Goal: Task Accomplishment & Management: Complete application form

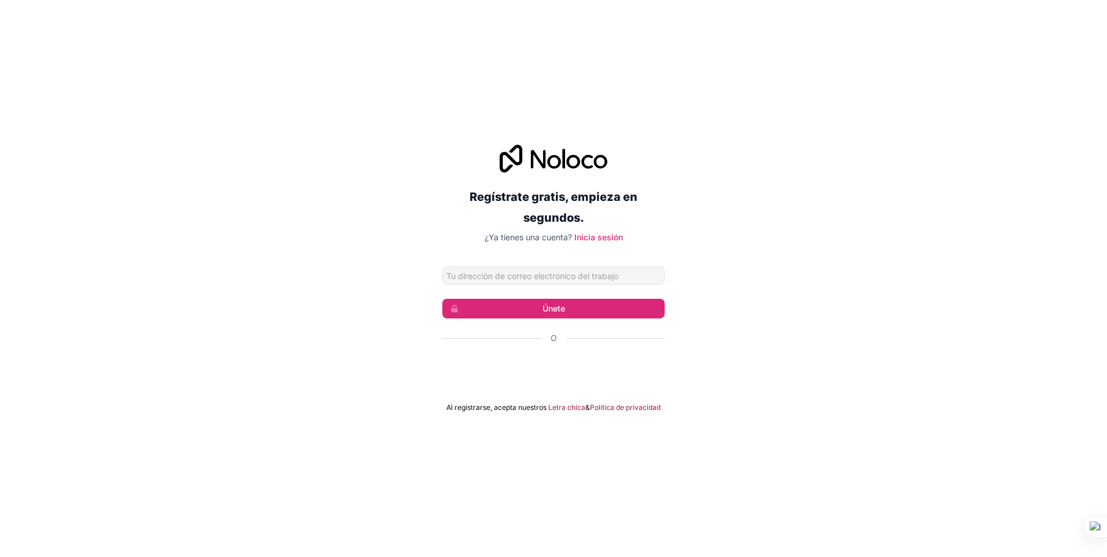
click at [533, 273] on input "Dirección de correo electrónico" at bounding box center [553, 275] width 222 height 19
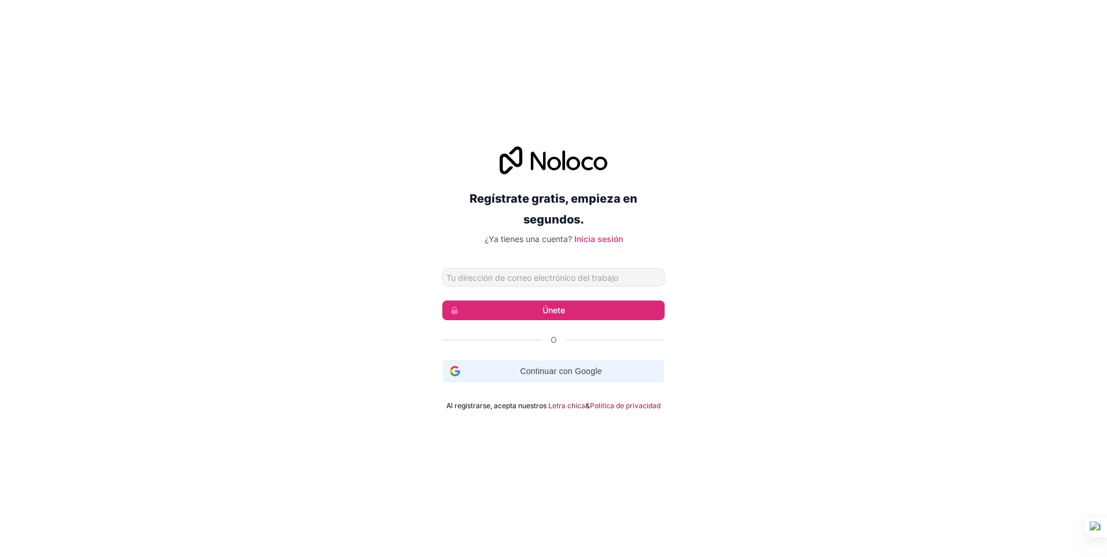
click at [455, 376] on div "Continuar con Google Continuar con Google. Se abre en una pestaña nueva." at bounding box center [553, 371] width 207 height 22
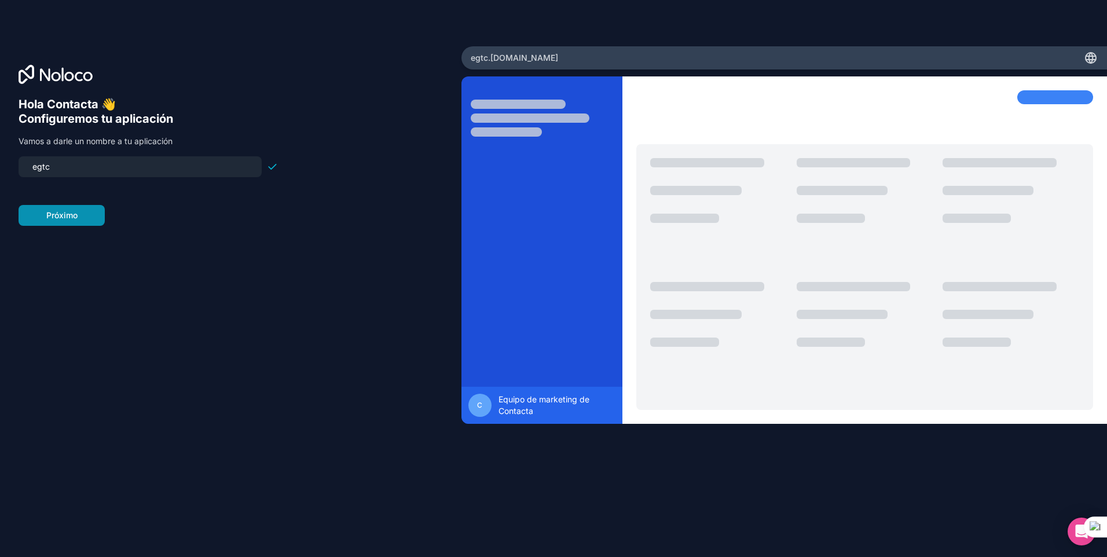
click at [86, 217] on button "Próximo" at bounding box center [62, 215] width 86 height 21
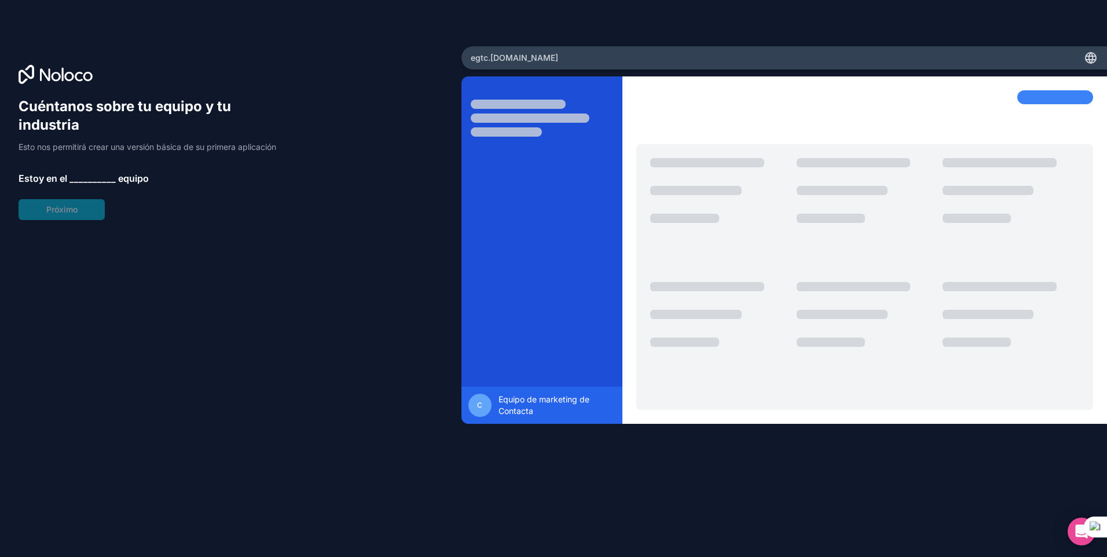
click at [464, 52] on div "egtc .noloco.co" at bounding box center [783, 57] width 645 height 23
click at [1042, 107] on div at bounding box center [864, 114] width 457 height 49
click at [533, 229] on div at bounding box center [541, 256] width 161 height 333
click at [532, 179] on div at bounding box center [541, 256] width 161 height 333
click at [512, 102] on div at bounding box center [517, 104] width 95 height 9
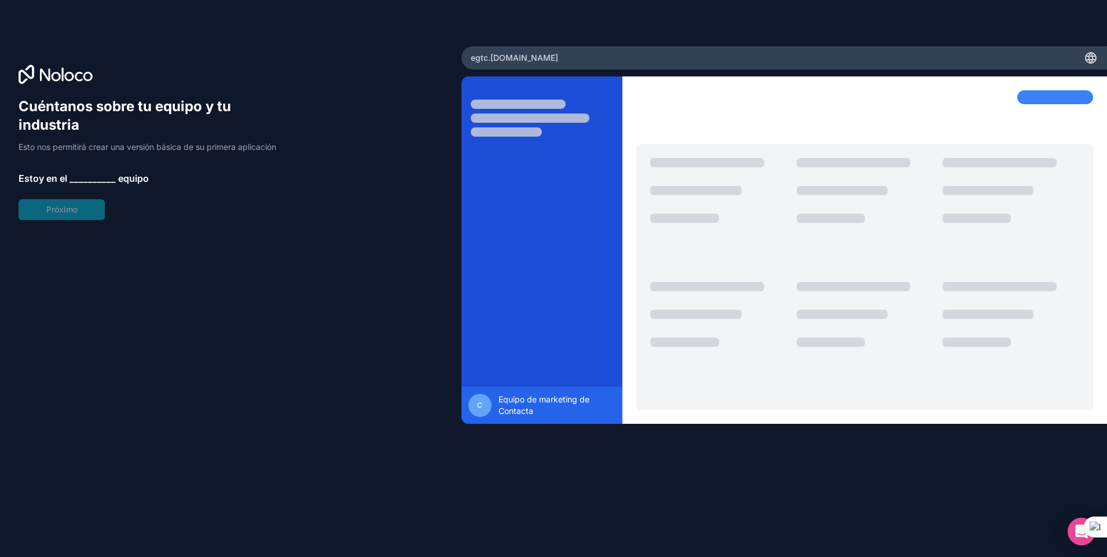
click at [69, 211] on div "Cuéntanos sobre tu equipo y tu industria Esto nos permitirá crear una versión b…" at bounding box center [148, 158] width 259 height 123
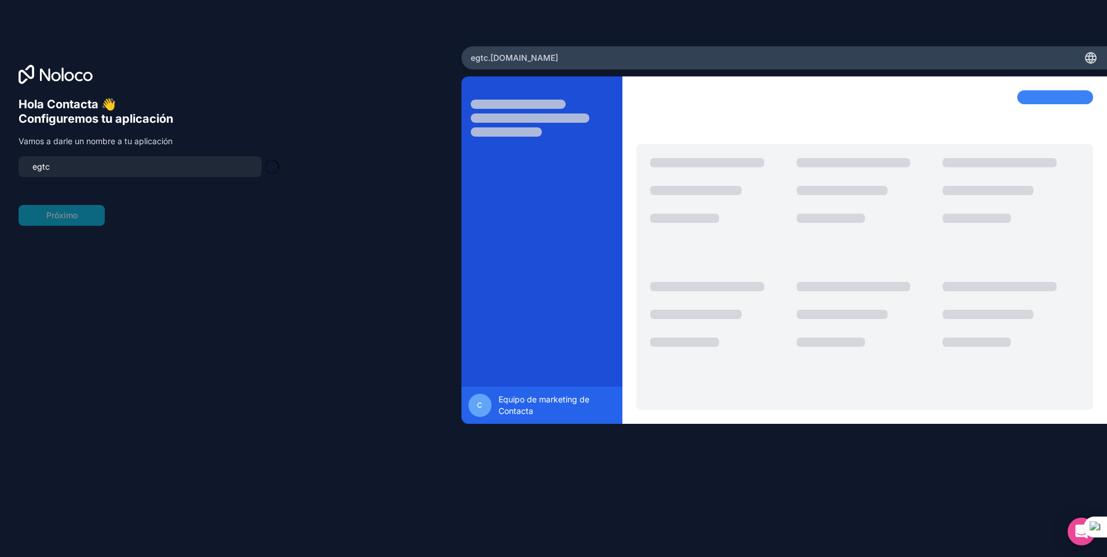
type input "egtc-app"
click at [65, 167] on input "egtc-app" at bounding box center [139, 167] width 229 height 16
click at [71, 211] on button "Próximo" at bounding box center [62, 215] width 86 height 21
type input "egtc-team"
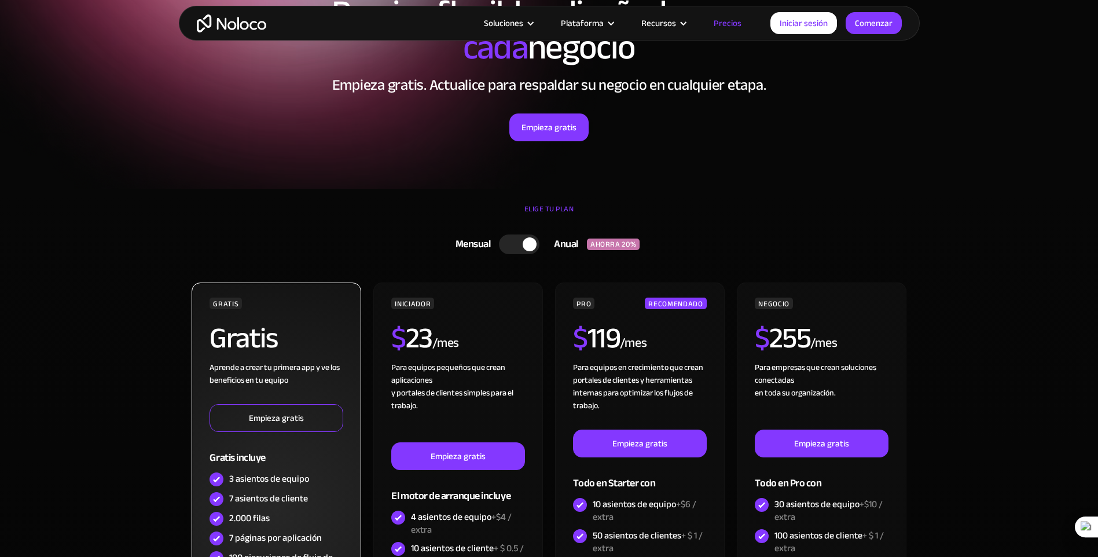
scroll to position [103, 0]
click at [254, 413] on link "Empieza gratis" at bounding box center [275, 418] width 133 height 28
